Goal: Transaction & Acquisition: Download file/media

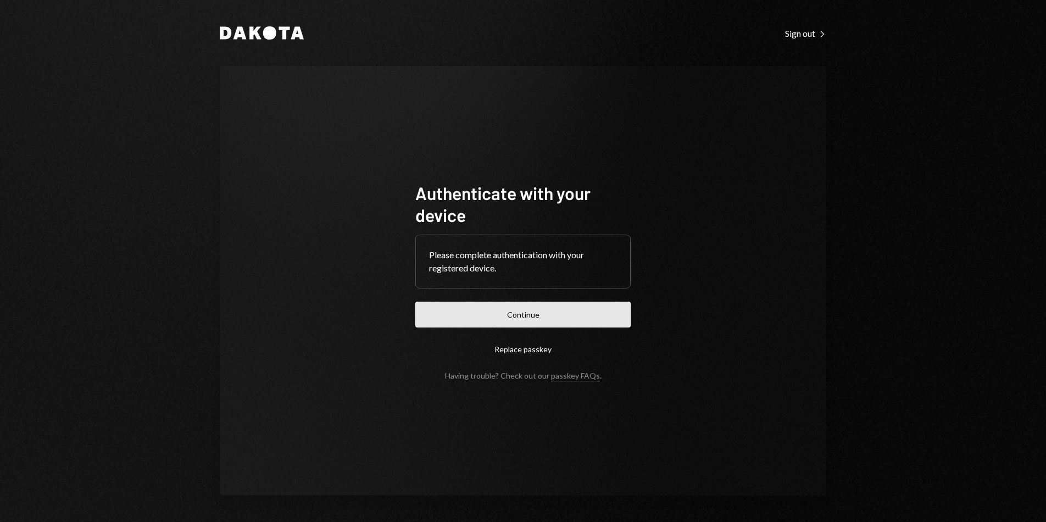
click at [560, 312] on button "Continue" at bounding box center [522, 314] width 215 height 26
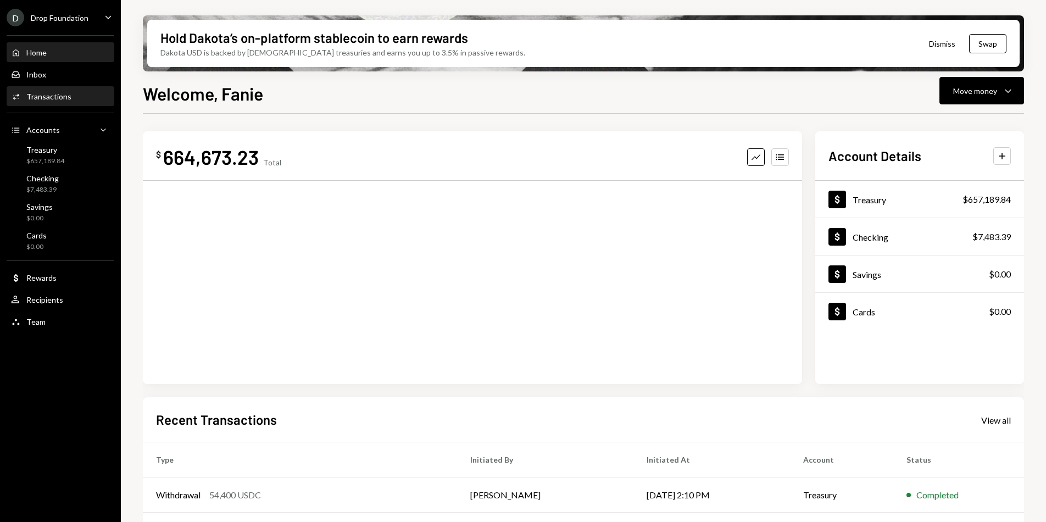
click at [46, 97] on div "Transactions" at bounding box center [48, 96] width 45 height 9
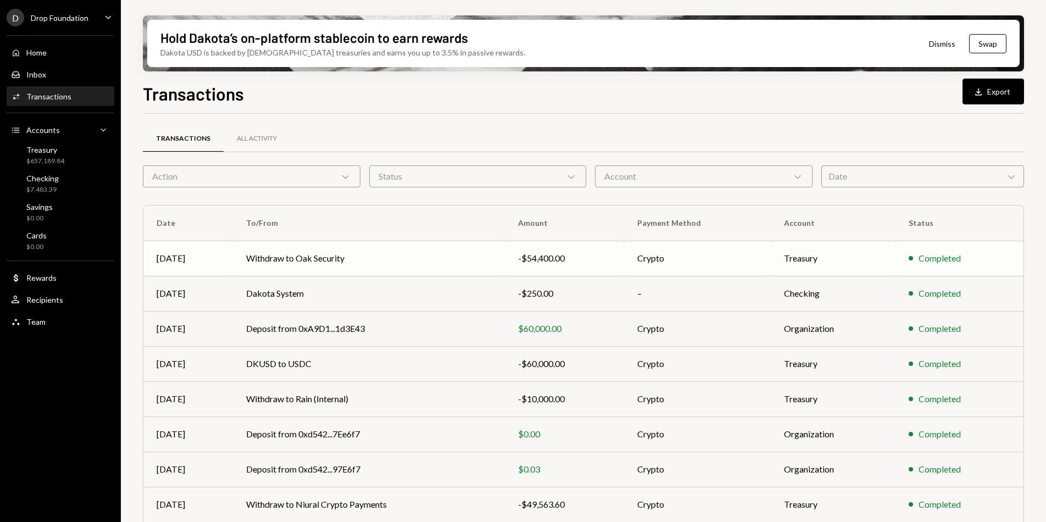
click at [346, 255] on td "Withdraw to Oak Security" at bounding box center [369, 258] width 272 height 35
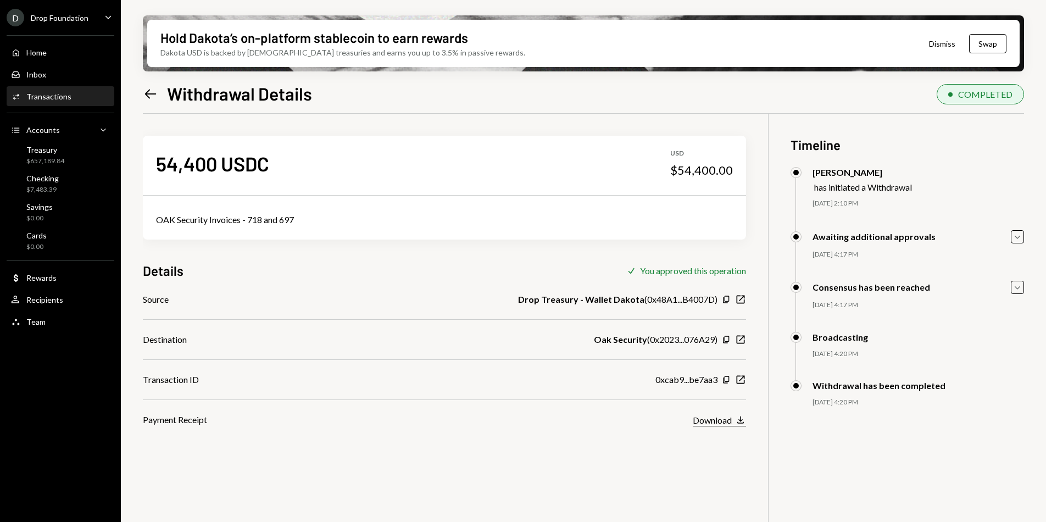
click at [719, 419] on div "Download" at bounding box center [711, 420] width 39 height 10
drag, startPoint x: 249, startPoint y: 219, endPoint x: 298, endPoint y: 217, distance: 48.9
click at [298, 217] on div "OAK Security Invoices - 718 and 697" at bounding box center [444, 219] width 577 height 13
copy div "718 and 697"
